Goal: Task Accomplishment & Management: Manage account settings

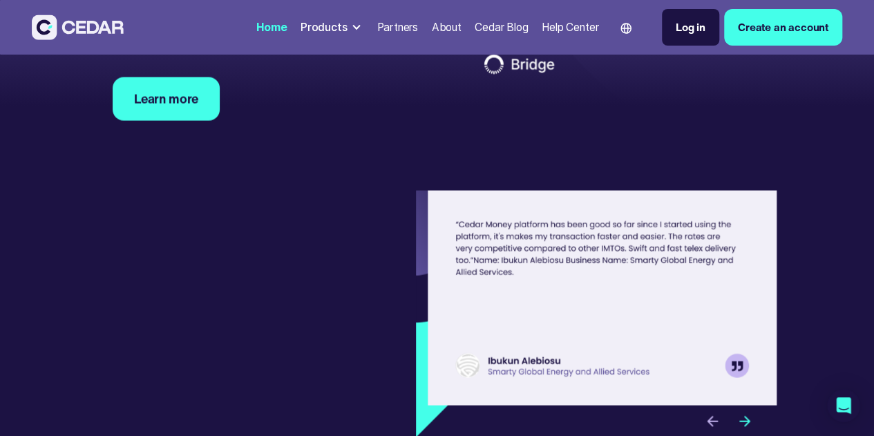
scroll to position [4017, 0]
click at [295, 25] on div "Products" at bounding box center [332, 27] width 74 height 27
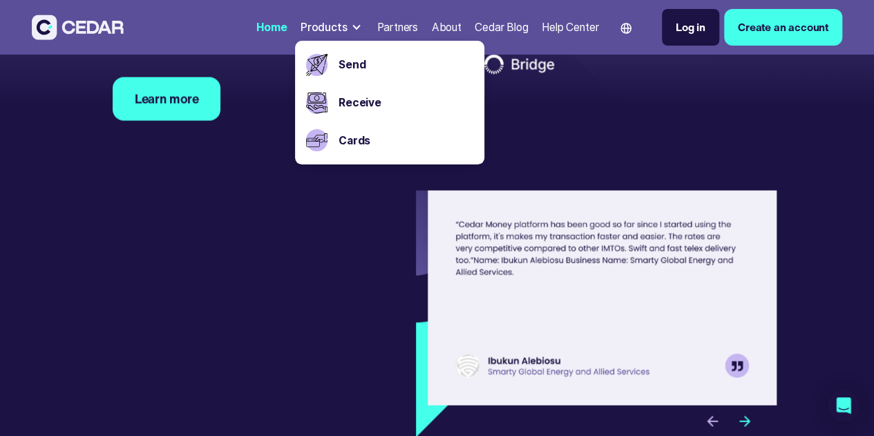
click at [536, 120] on div "Trusted by Industry Leaders Our partners are the backbone of our operations, pr…" at bounding box center [437, 9] width 648 height 223
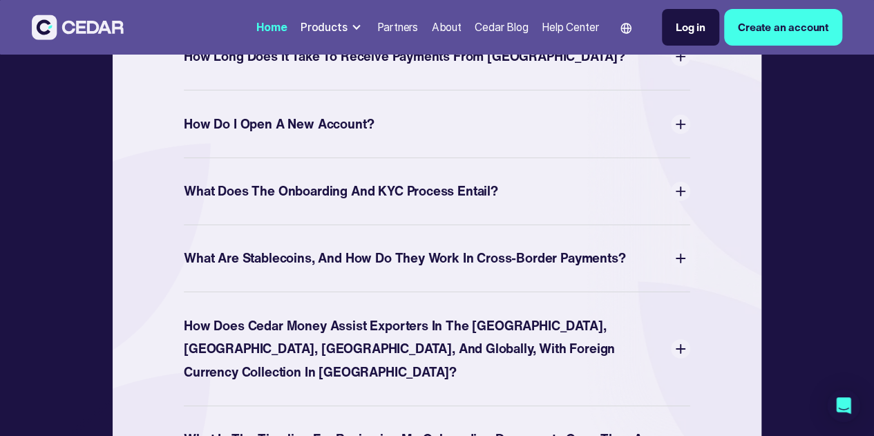
scroll to position [4826, 0]
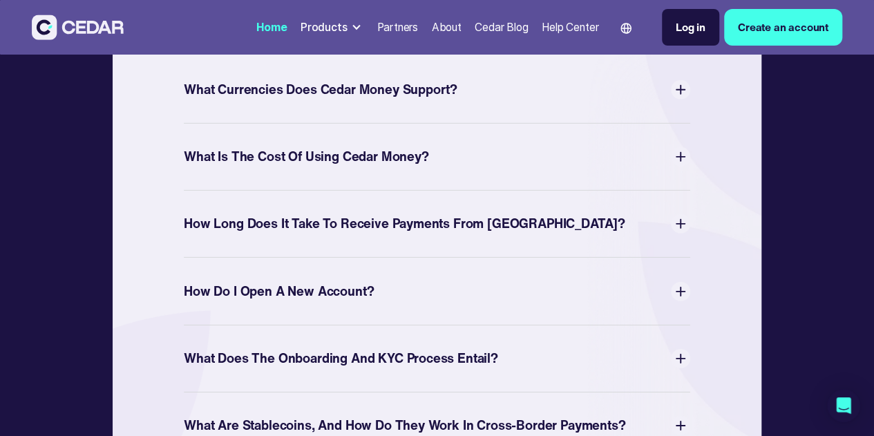
scroll to position [4608, 0]
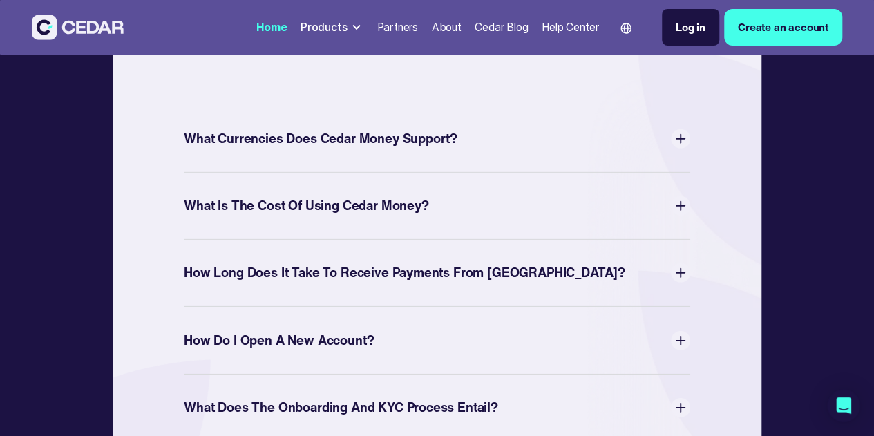
click at [676, 24] on div "Log in" at bounding box center [691, 27] width 30 height 16
